Goal: Task Accomplishment & Management: Use online tool/utility

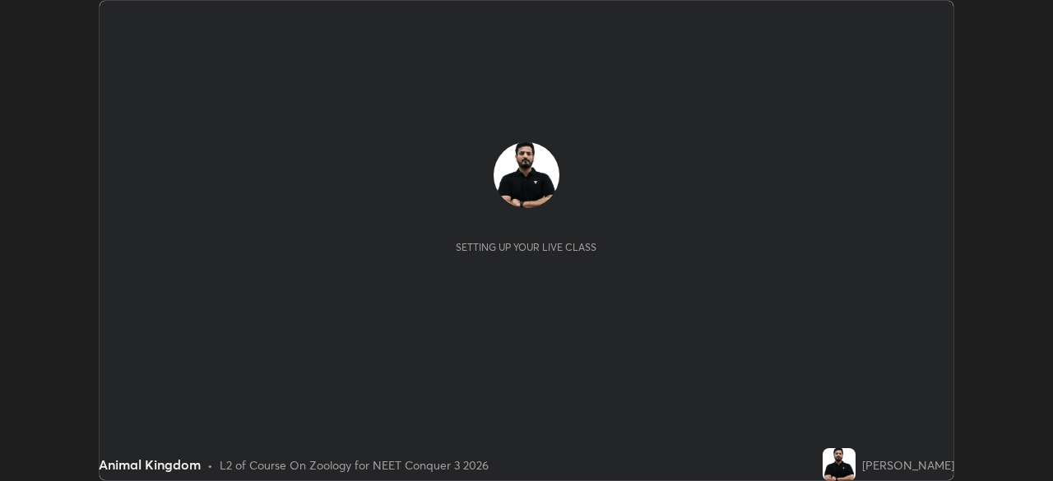
scroll to position [481, 1052]
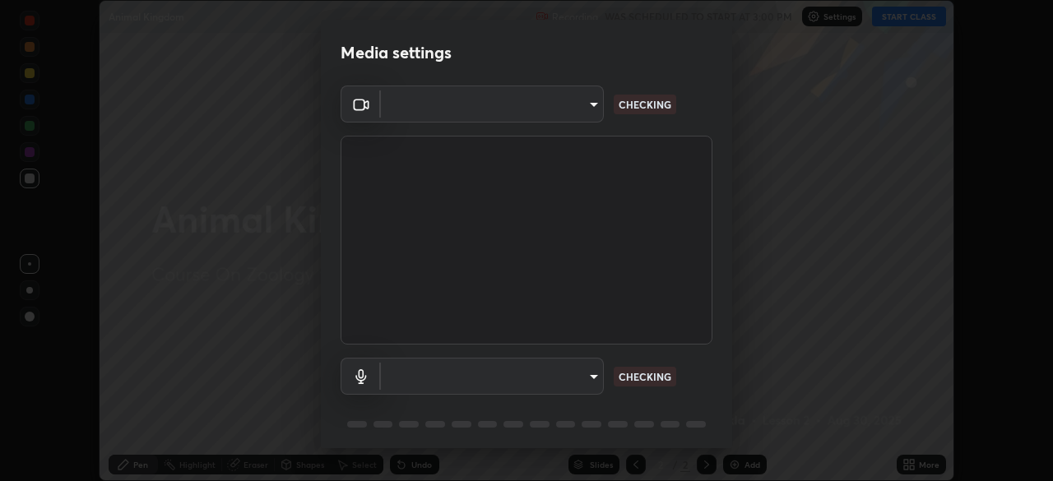
type input "1f3b1a4dbf7f6127e04a7c32b9c59d4571b9df5a52b12507af43ba0352f2305c"
type input "e5b627718591eeaf1f58acbce375d66896c0403349ed2b511c0f677bbfff9090"
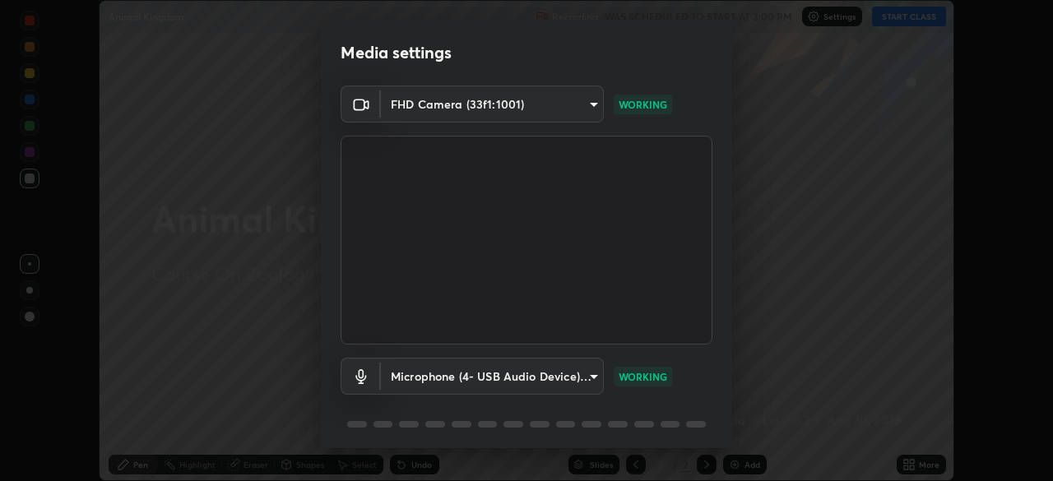
scroll to position [58, 0]
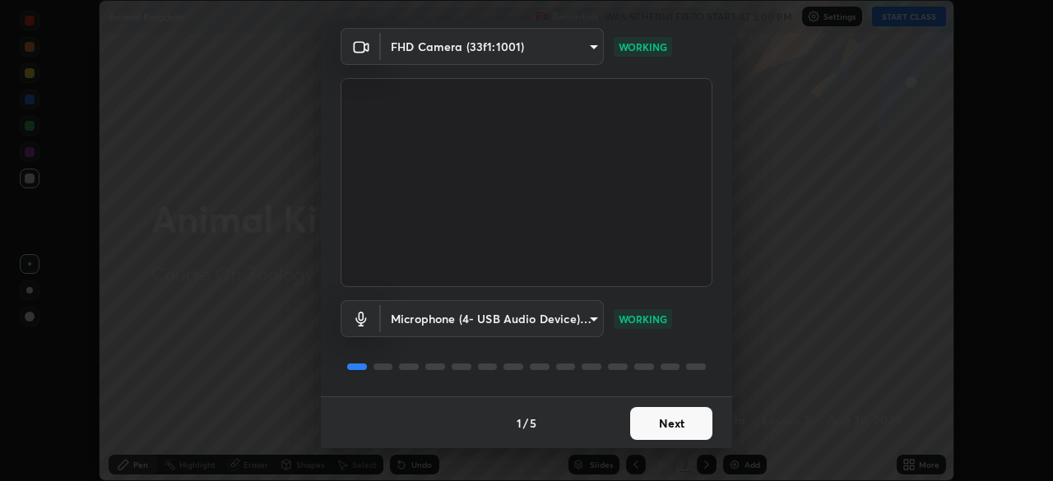
click at [652, 420] on button "Next" at bounding box center [671, 423] width 82 height 33
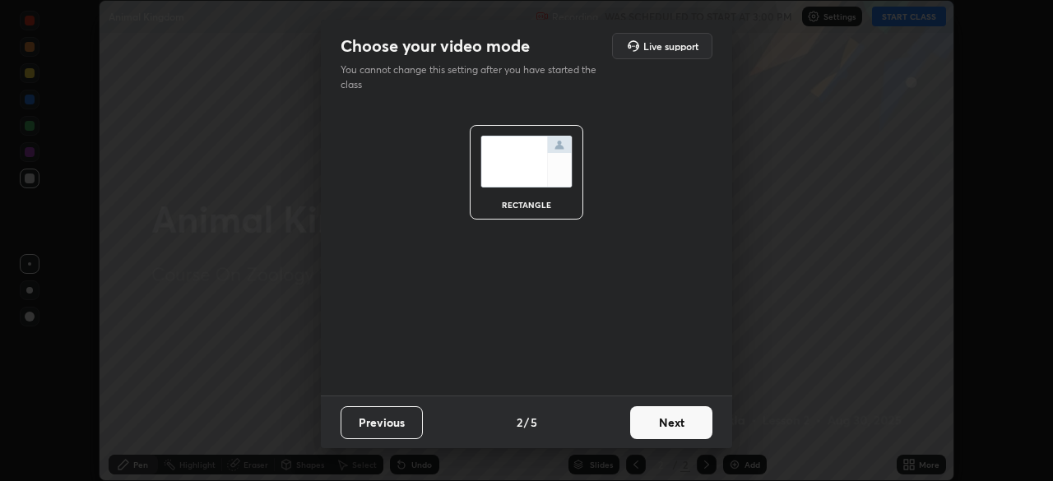
scroll to position [0, 0]
click at [655, 428] on button "Next" at bounding box center [671, 422] width 82 height 33
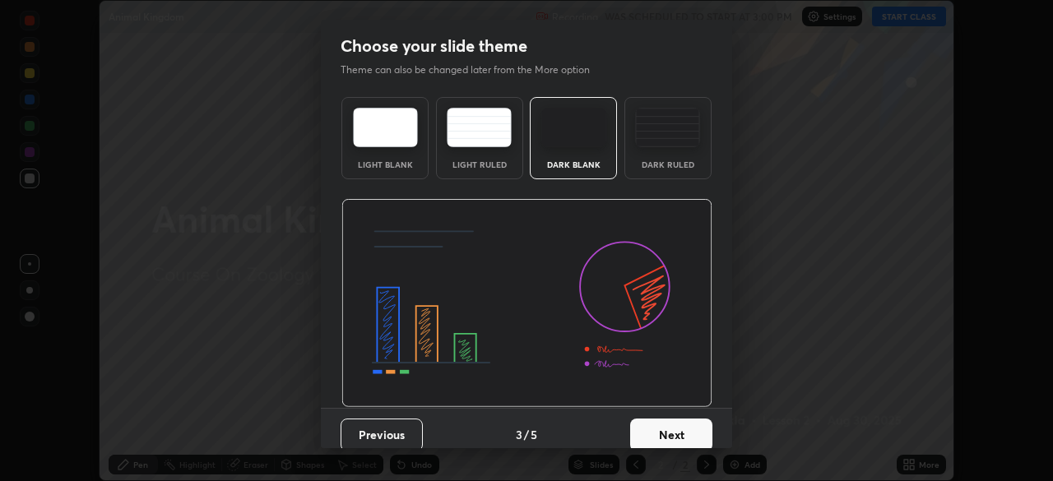
click at [667, 428] on button "Next" at bounding box center [671, 435] width 82 height 33
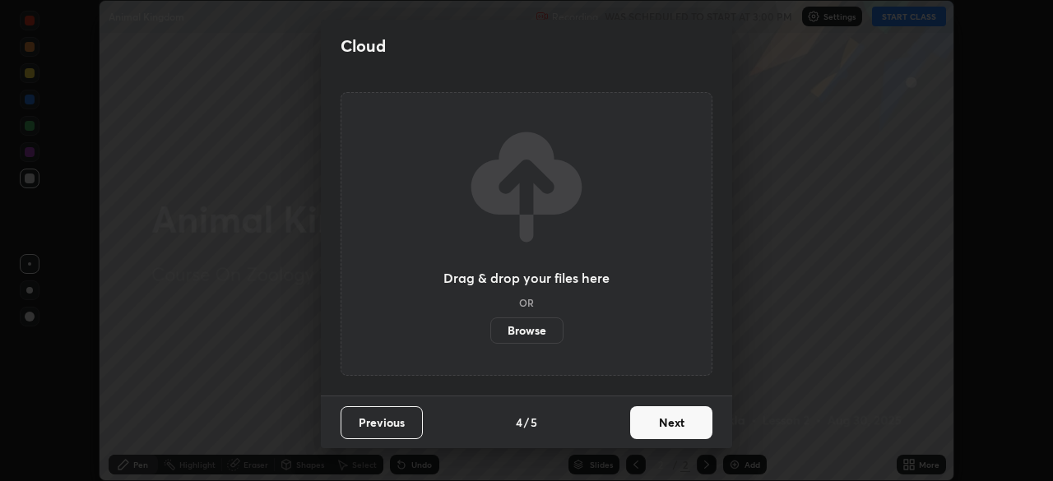
click at [660, 423] on button "Next" at bounding box center [671, 422] width 82 height 33
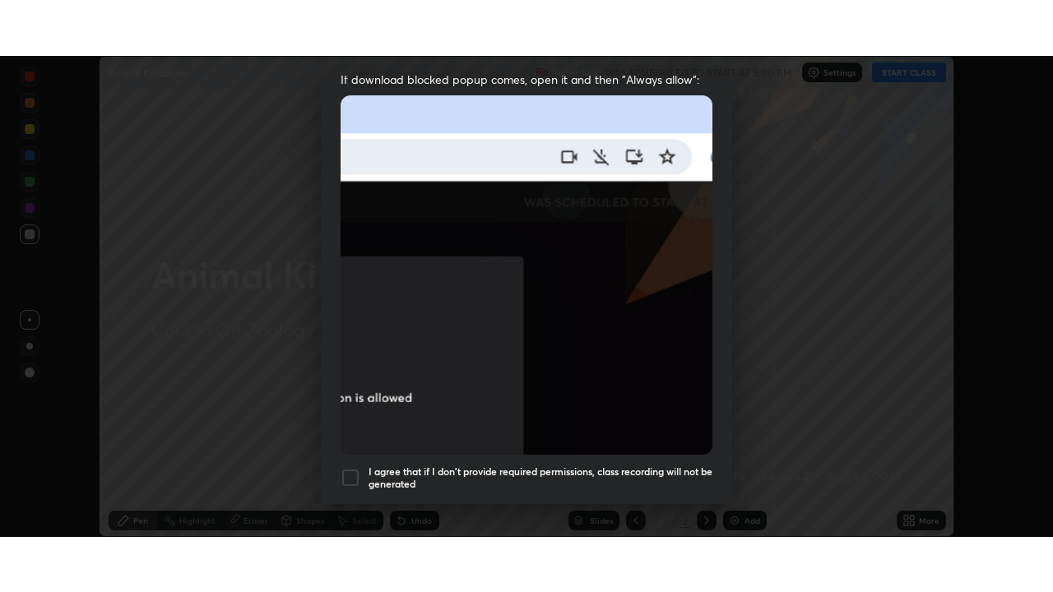
scroll to position [393, 0]
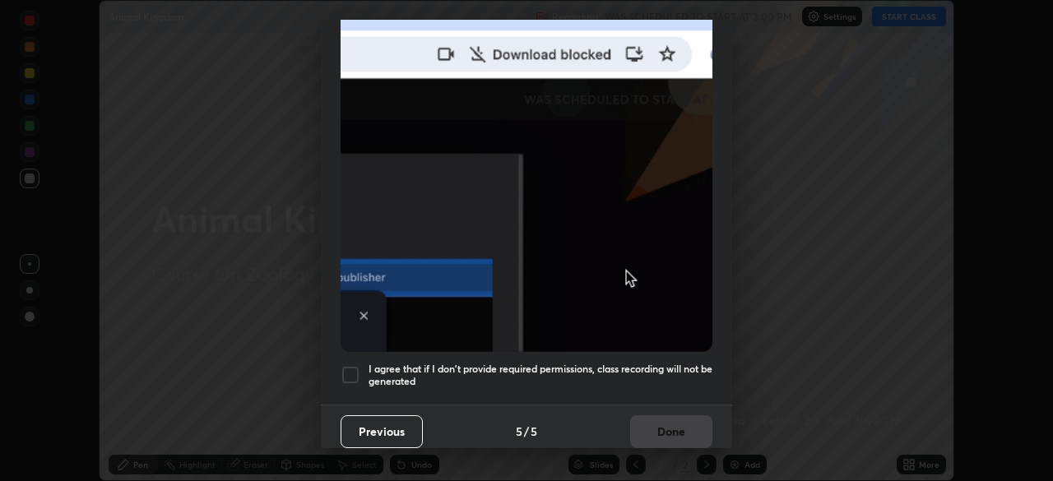
click at [349, 368] on div at bounding box center [351, 375] width 20 height 20
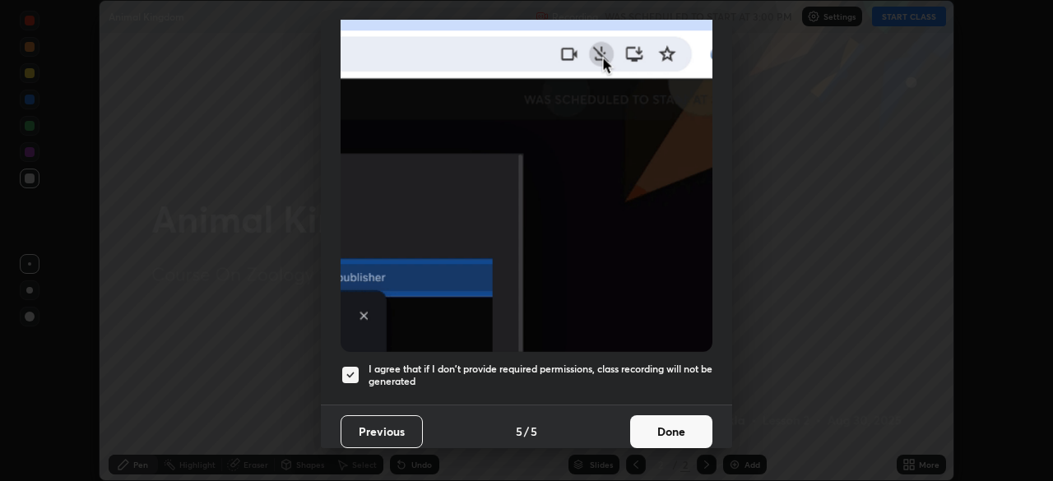
click at [652, 425] on button "Done" at bounding box center [671, 432] width 82 height 33
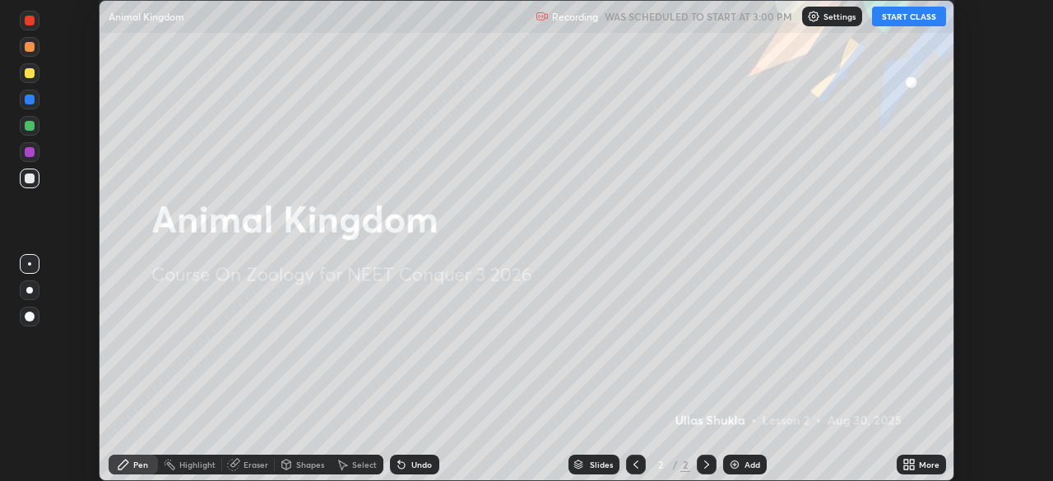
click at [898, 16] on button "START CLASS" at bounding box center [909, 17] width 74 height 20
click at [908, 462] on icon at bounding box center [906, 462] width 4 height 4
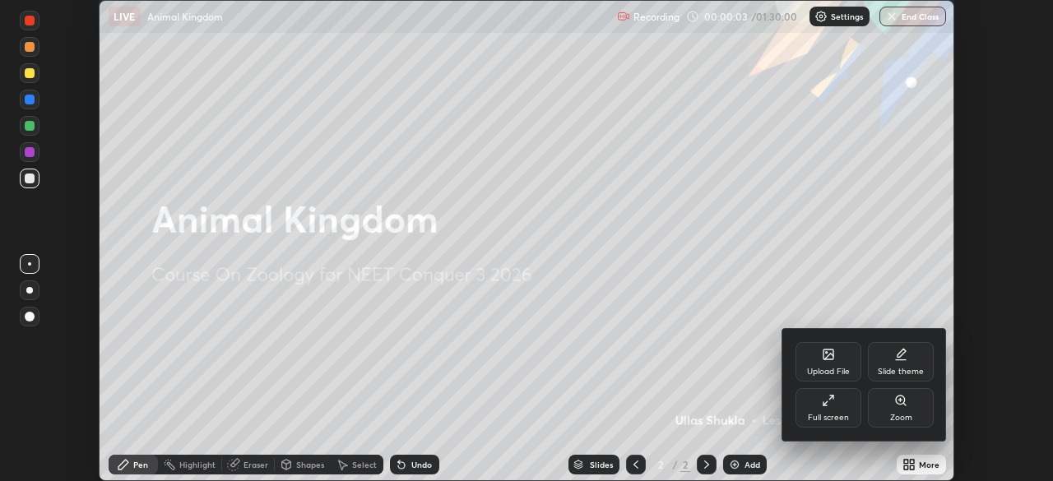
click at [824, 406] on icon at bounding box center [826, 404] width 4 height 4
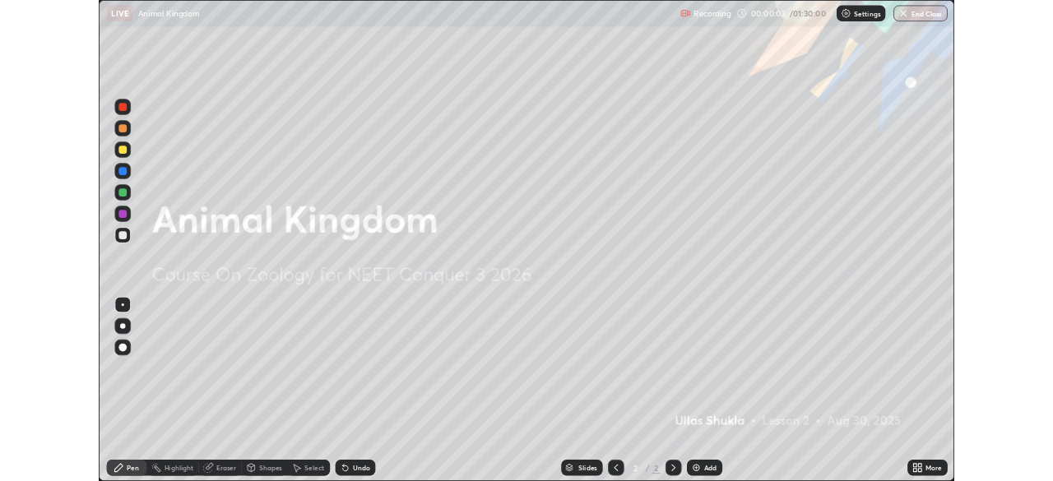
scroll to position [592, 1053]
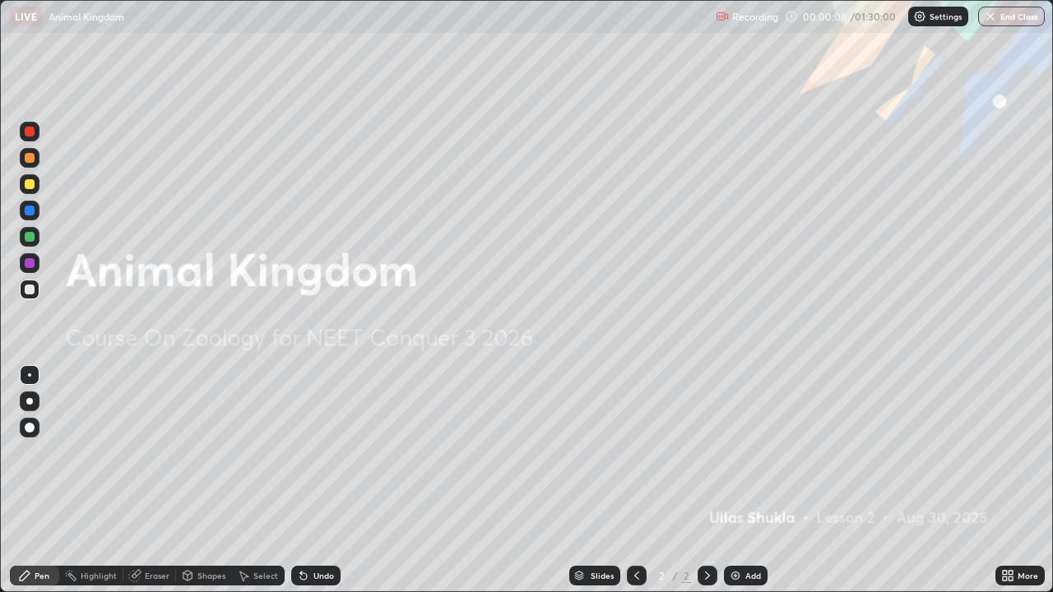
click at [741, 481] on div "Add" at bounding box center [746, 576] width 44 height 20
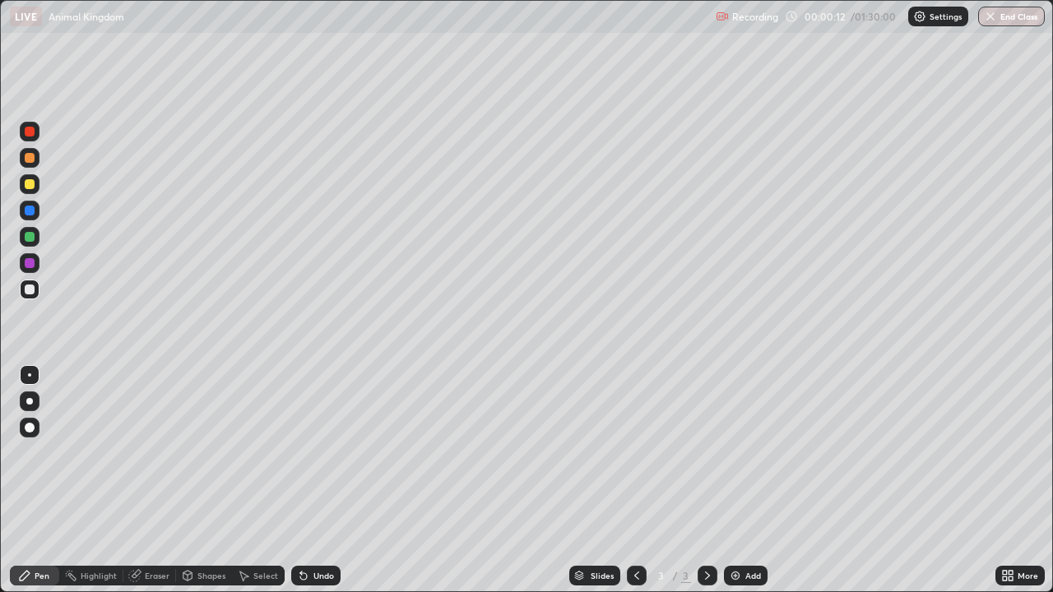
click at [31, 186] on div at bounding box center [30, 184] width 10 height 10
click at [30, 402] on div at bounding box center [29, 401] width 7 height 7
click at [32, 240] on div at bounding box center [30, 237] width 10 height 10
click at [31, 184] on div at bounding box center [30, 184] width 10 height 10
click at [314, 481] on div "Undo" at bounding box center [324, 576] width 21 height 8
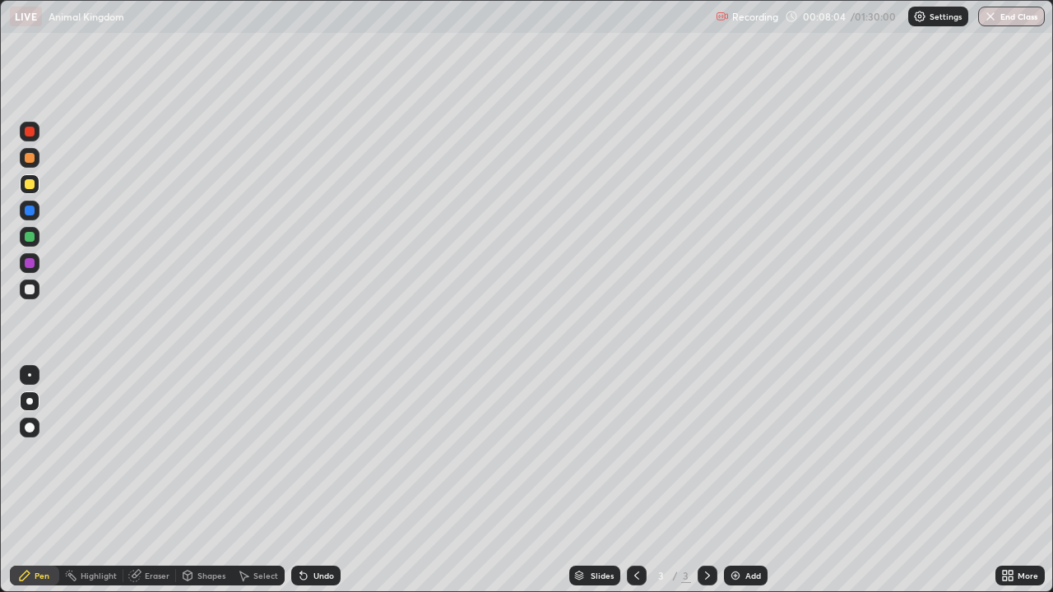
click at [314, 481] on div "Undo" at bounding box center [324, 576] width 21 height 8
click at [308, 481] on div "Undo" at bounding box center [315, 576] width 49 height 20
click at [332, 481] on div "Undo" at bounding box center [315, 576] width 49 height 20
click at [159, 481] on div "Eraser" at bounding box center [157, 576] width 25 height 8
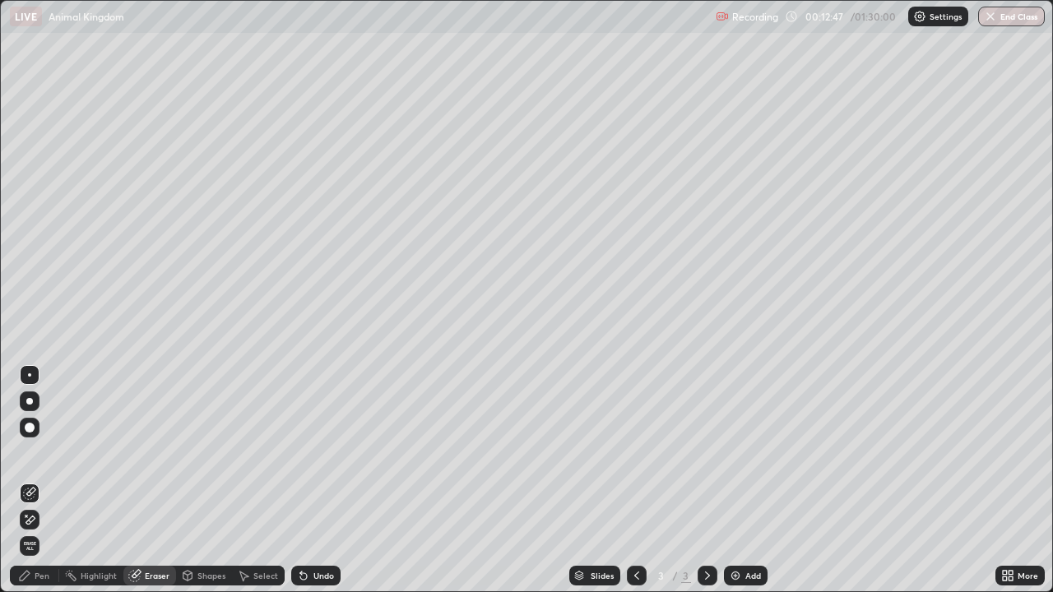
click at [46, 481] on div "Pen" at bounding box center [42, 576] width 15 height 8
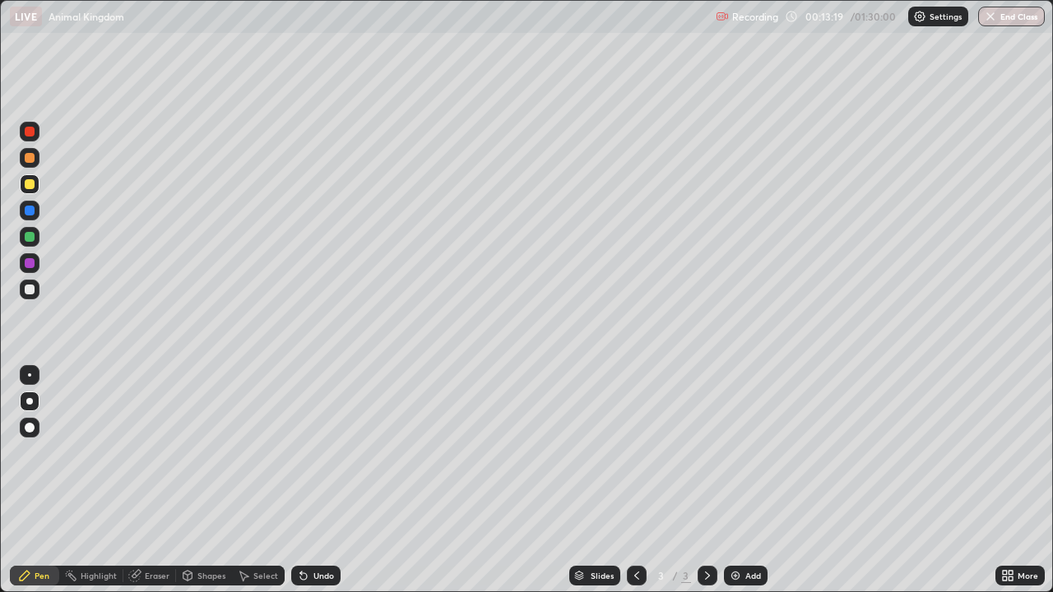
click at [39, 289] on div at bounding box center [30, 290] width 20 height 20
click at [737, 481] on img at bounding box center [735, 575] width 13 height 13
click at [738, 481] on img at bounding box center [735, 575] width 13 height 13
click at [28, 374] on div at bounding box center [29, 375] width 3 height 3
click at [152, 481] on div "Eraser" at bounding box center [157, 576] width 25 height 8
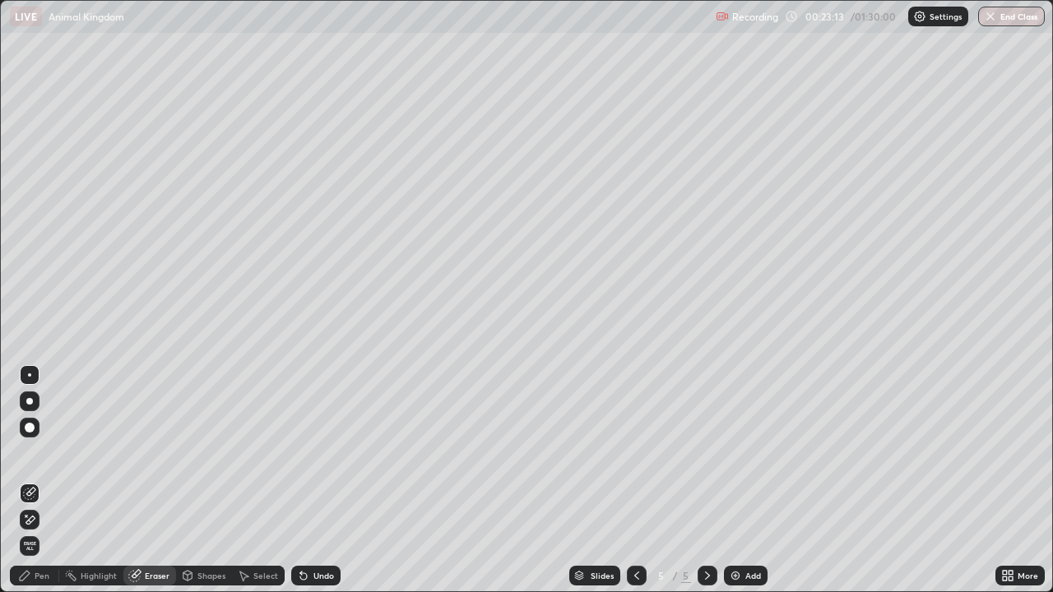
click at [49, 481] on div "Pen" at bounding box center [42, 576] width 15 height 8
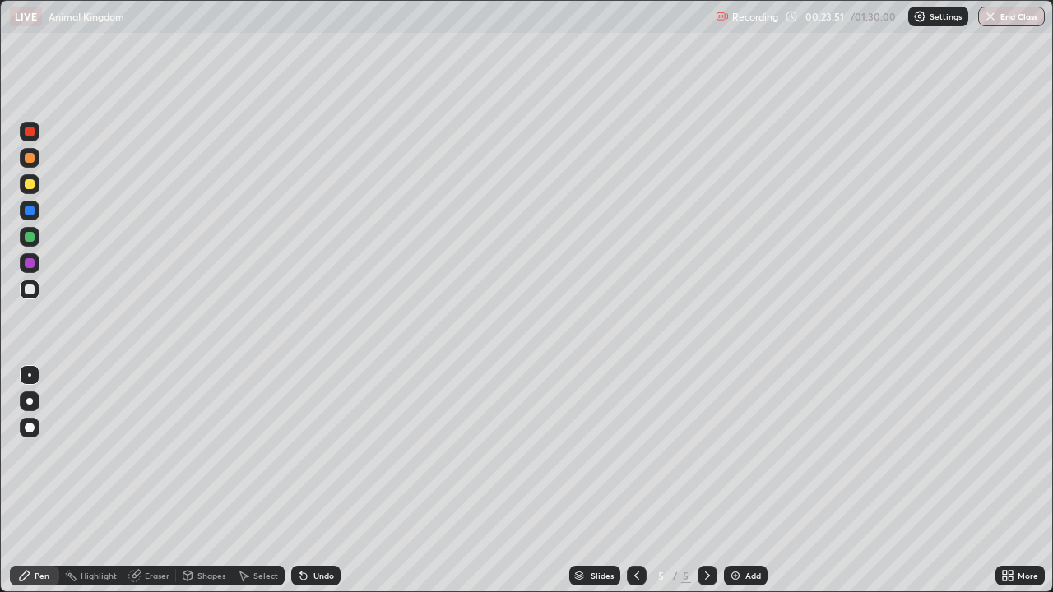
click at [30, 237] on div at bounding box center [30, 237] width 10 height 10
click at [32, 401] on div at bounding box center [29, 401] width 7 height 7
click at [38, 213] on div at bounding box center [30, 211] width 20 height 20
click at [37, 379] on div at bounding box center [30, 375] width 20 height 20
click at [31, 401] on div at bounding box center [29, 401] width 7 height 7
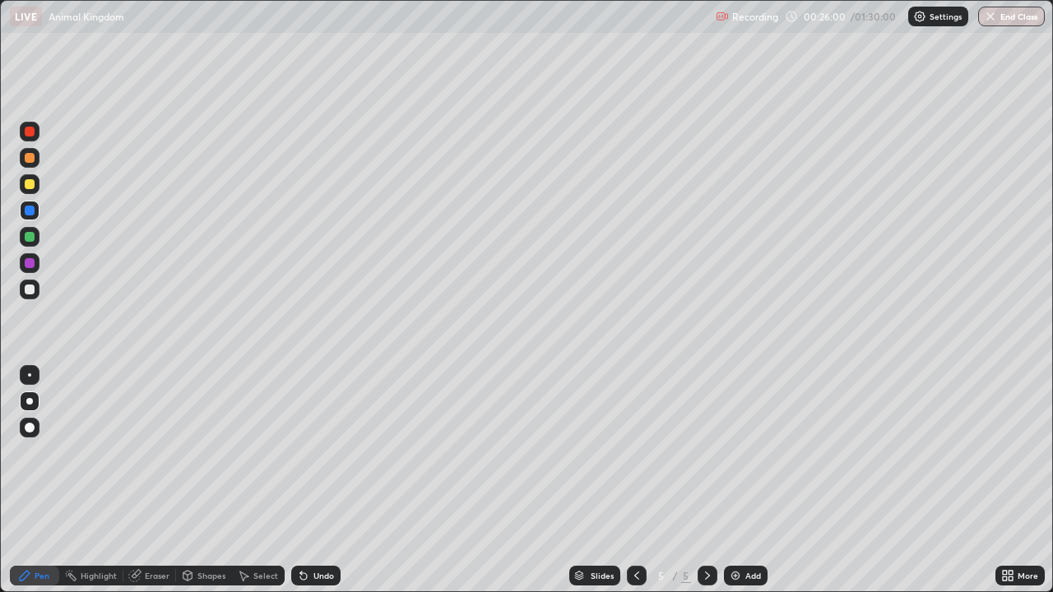
click at [35, 288] on div at bounding box center [30, 290] width 20 height 20
click at [30, 182] on div at bounding box center [30, 184] width 10 height 10
click at [30, 375] on div at bounding box center [29, 375] width 3 height 3
click at [30, 289] on div at bounding box center [30, 290] width 10 height 10
click at [30, 191] on div at bounding box center [30, 184] width 20 height 20
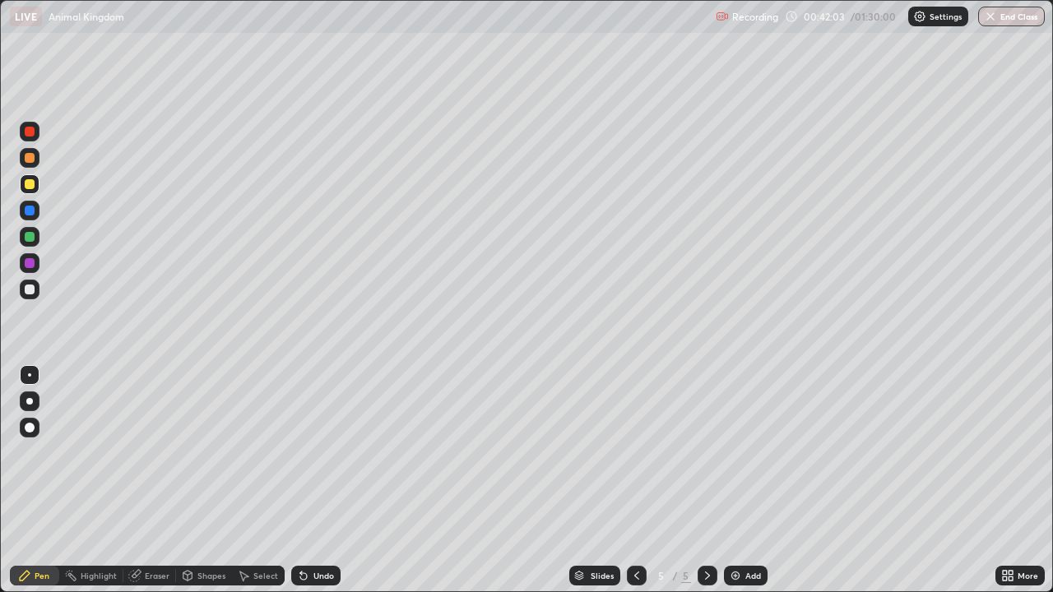
click at [746, 481] on div "Add" at bounding box center [754, 576] width 16 height 8
click at [30, 402] on div at bounding box center [29, 401] width 7 height 7
click at [314, 481] on div "Undo" at bounding box center [324, 576] width 21 height 8
click at [321, 481] on div "Undo" at bounding box center [324, 576] width 21 height 8
click at [323, 481] on div "Undo" at bounding box center [324, 576] width 21 height 8
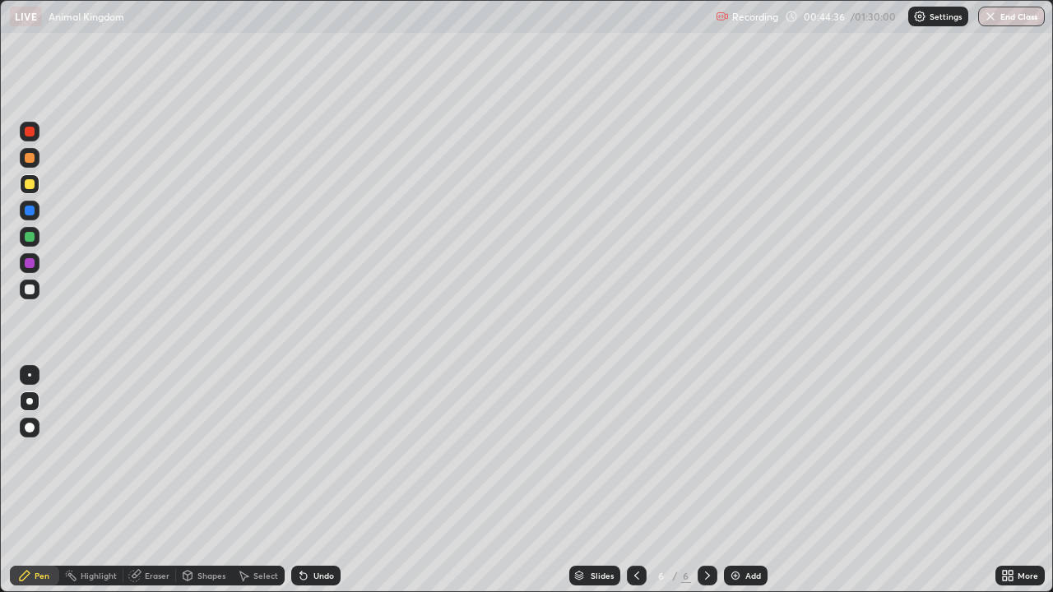
click at [325, 481] on div "Undo" at bounding box center [324, 576] width 21 height 8
click at [309, 481] on div "Undo" at bounding box center [315, 576] width 49 height 20
click at [752, 481] on div "Add" at bounding box center [754, 576] width 16 height 8
click at [314, 481] on div "Undo" at bounding box center [315, 576] width 49 height 20
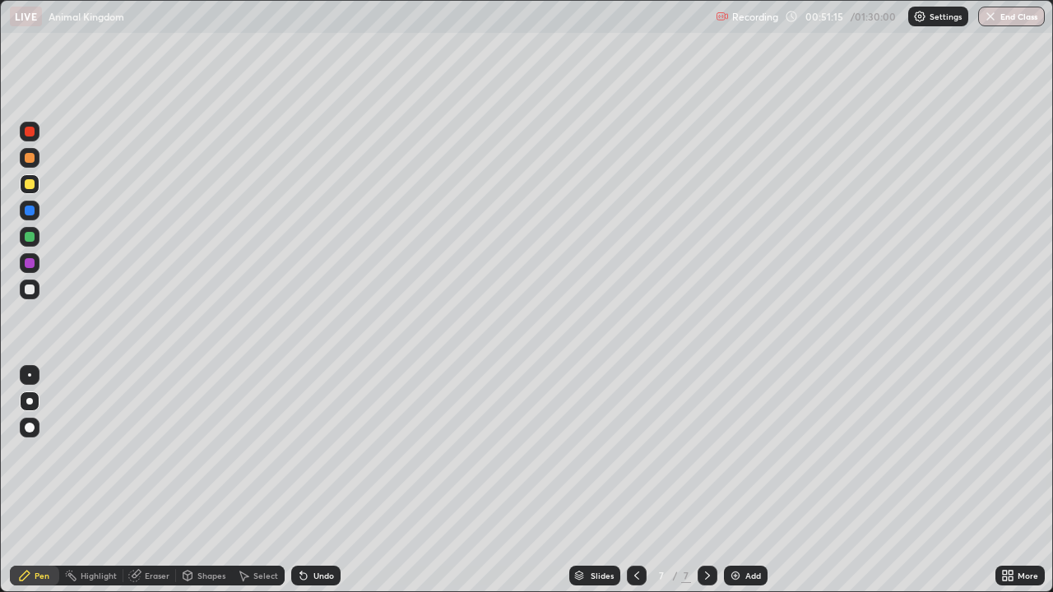
click at [309, 481] on div "Undo" at bounding box center [315, 576] width 49 height 20
click at [307, 481] on div "Undo" at bounding box center [315, 576] width 49 height 20
click at [300, 481] on icon at bounding box center [301, 573] width 2 height 2
click at [25, 285] on div at bounding box center [30, 290] width 20 height 20
click at [30, 374] on div at bounding box center [29, 375] width 3 height 3
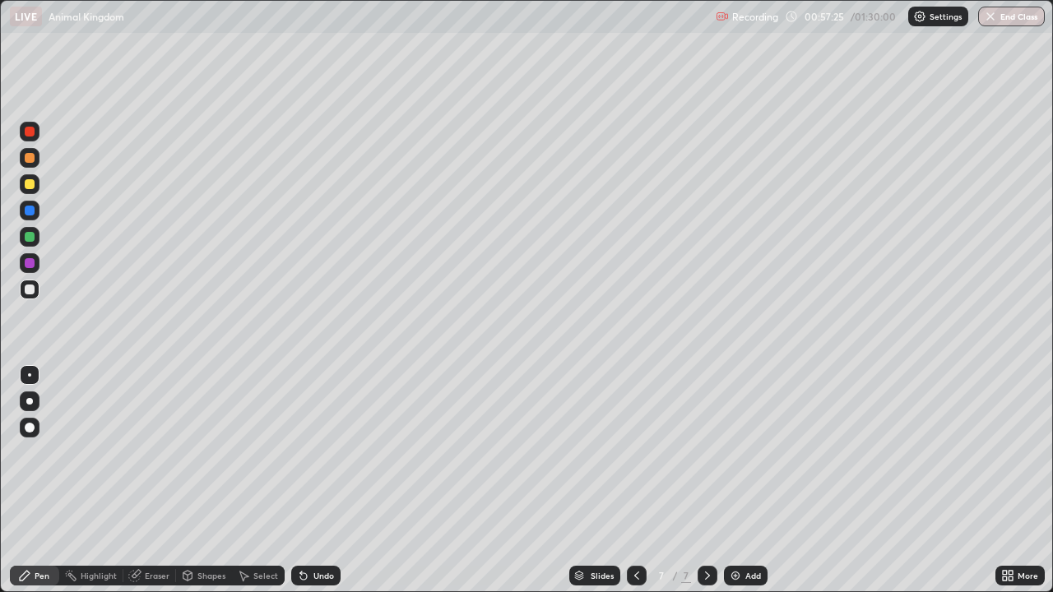
click at [31, 239] on div at bounding box center [30, 237] width 10 height 10
click at [30, 402] on div at bounding box center [29, 401] width 7 height 7
click at [156, 481] on div "Eraser" at bounding box center [157, 576] width 25 height 8
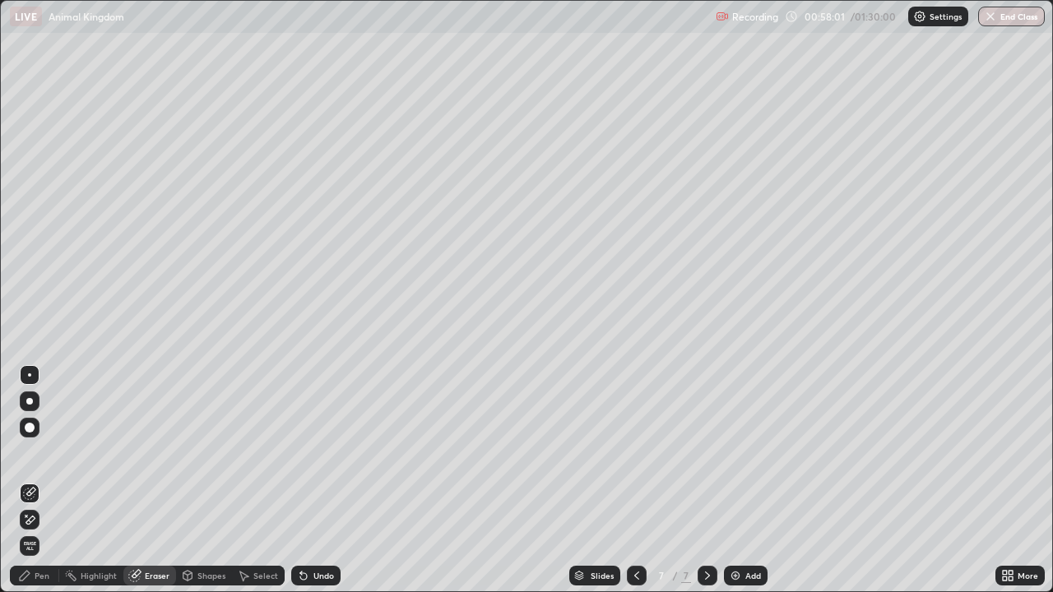
click at [44, 481] on div "Pen" at bounding box center [42, 576] width 15 height 8
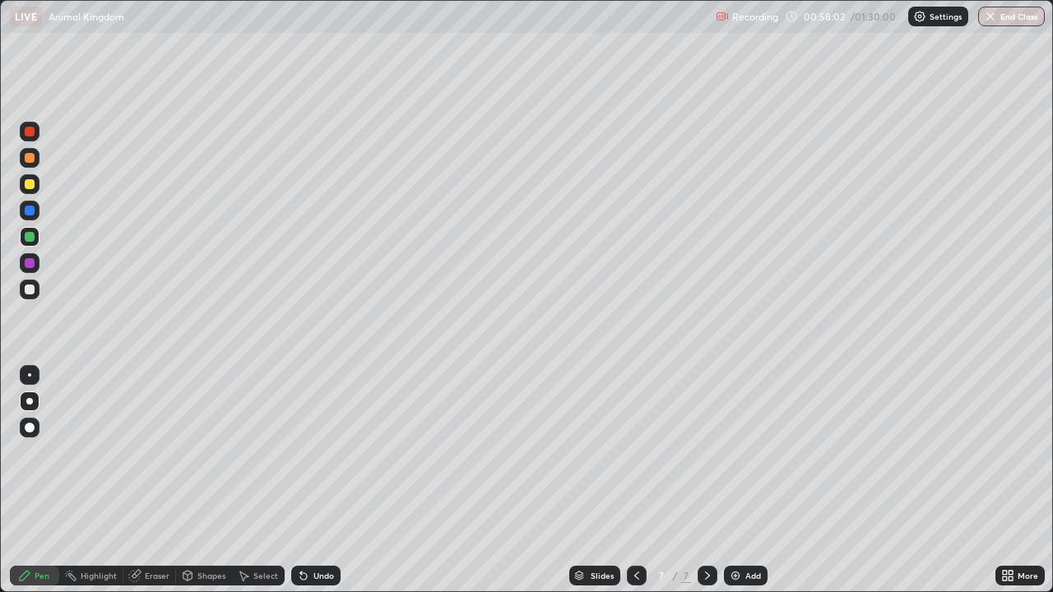
click at [37, 379] on div at bounding box center [30, 375] width 20 height 20
click at [35, 288] on div at bounding box center [30, 290] width 20 height 20
click at [31, 208] on div at bounding box center [30, 211] width 10 height 10
click at [34, 291] on div at bounding box center [30, 290] width 10 height 10
click at [30, 184] on div at bounding box center [30, 184] width 10 height 10
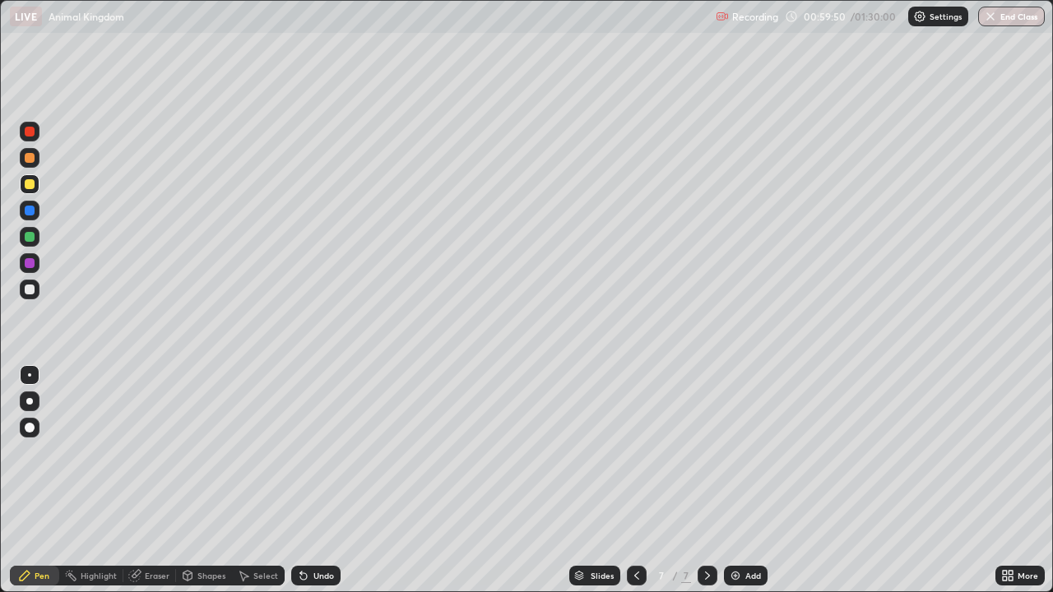
click at [30, 402] on div at bounding box center [29, 401] width 7 height 7
click at [30, 375] on div at bounding box center [29, 375] width 3 height 3
click at [33, 289] on div at bounding box center [30, 290] width 10 height 10
click at [30, 186] on div at bounding box center [30, 184] width 10 height 10
click at [30, 402] on div at bounding box center [29, 401] width 7 height 7
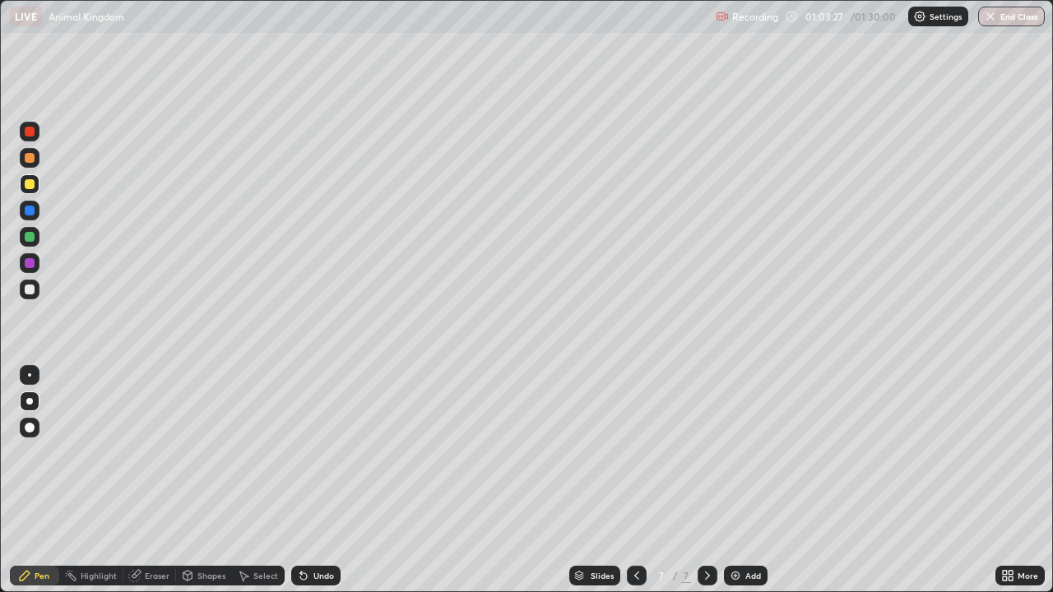
click at [309, 481] on div "Undo" at bounding box center [315, 576] width 49 height 20
click at [30, 290] on div at bounding box center [30, 290] width 10 height 10
click at [748, 481] on div "Add" at bounding box center [754, 576] width 16 height 8
click at [29, 183] on div at bounding box center [30, 184] width 10 height 10
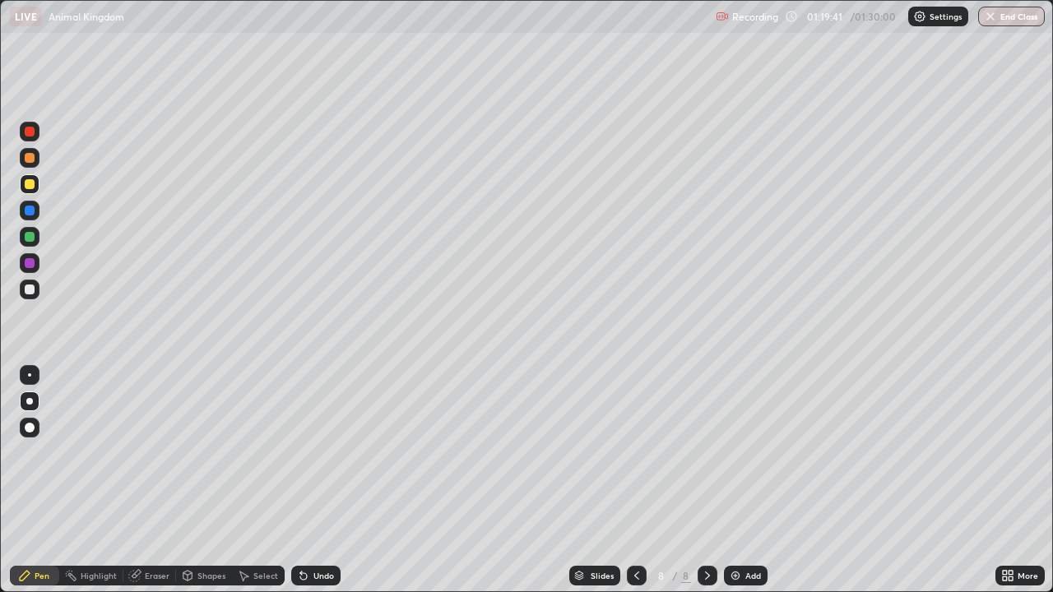
click at [319, 481] on div "Undo" at bounding box center [324, 576] width 21 height 8
click at [742, 481] on div "Add" at bounding box center [746, 576] width 44 height 20
click at [310, 481] on div "Undo" at bounding box center [315, 576] width 49 height 20
click at [996, 20] on img "button" at bounding box center [991, 16] width 13 height 13
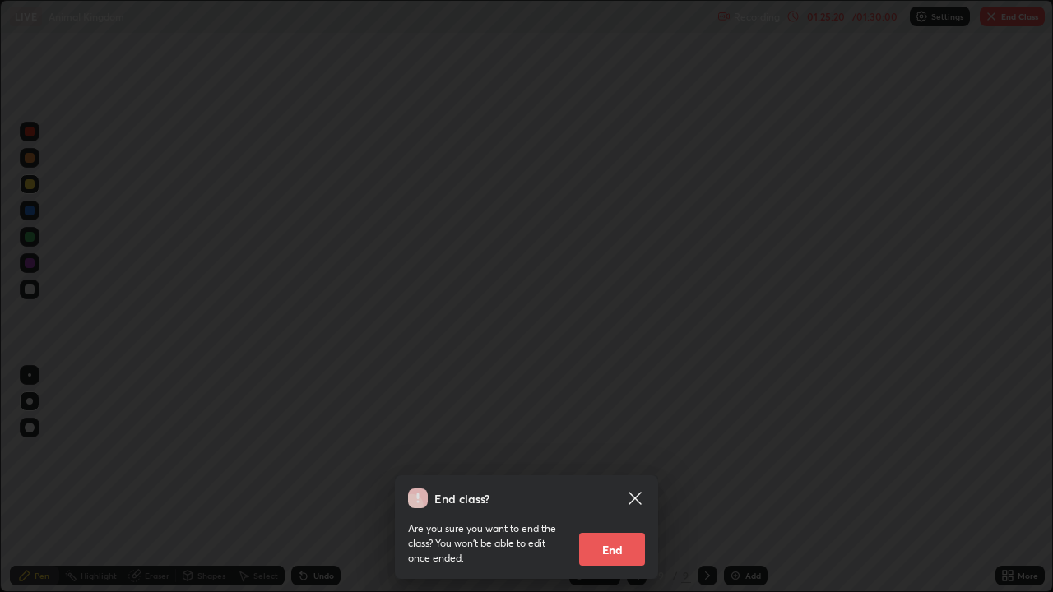
click at [607, 481] on button "End" at bounding box center [612, 549] width 66 height 33
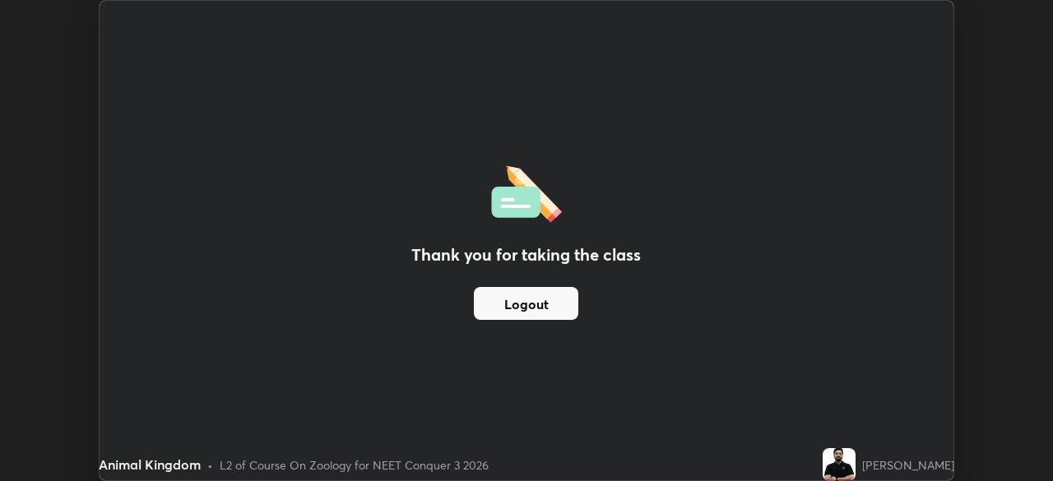
scroll to position [81805, 81234]
